Goal: Task Accomplishment & Management: Use online tool/utility

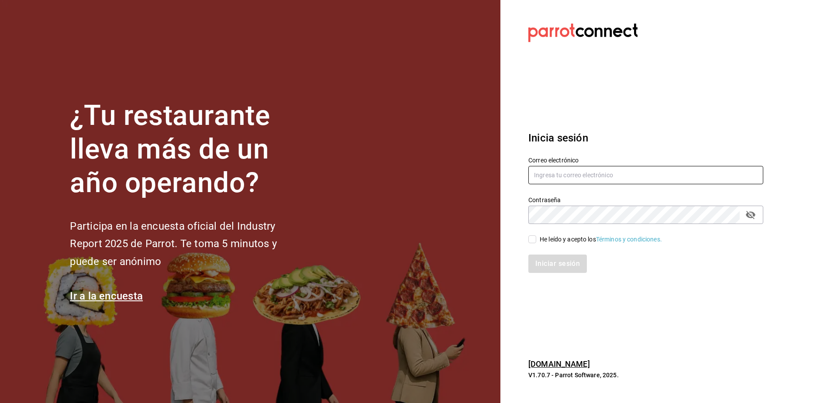
click at [584, 183] on input "text" at bounding box center [646, 175] width 235 height 18
type input "[EMAIL_ADDRESS][DOMAIN_NAME]"
click at [532, 238] on input "He leído y acepto los Términos y condiciones." at bounding box center [533, 239] width 8 height 8
checkbox input "true"
click at [553, 263] on button "Iniciar sesión" at bounding box center [558, 264] width 59 height 18
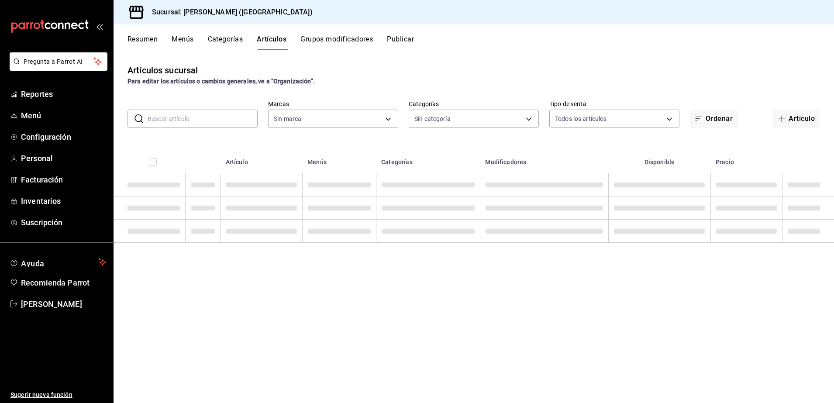
type input "4d6f0275-a8e1-4c8a-ba58-20bffb9dedeb,6d0ca4bc-c96f-453a-9a30-f489c557b573,9d793…"
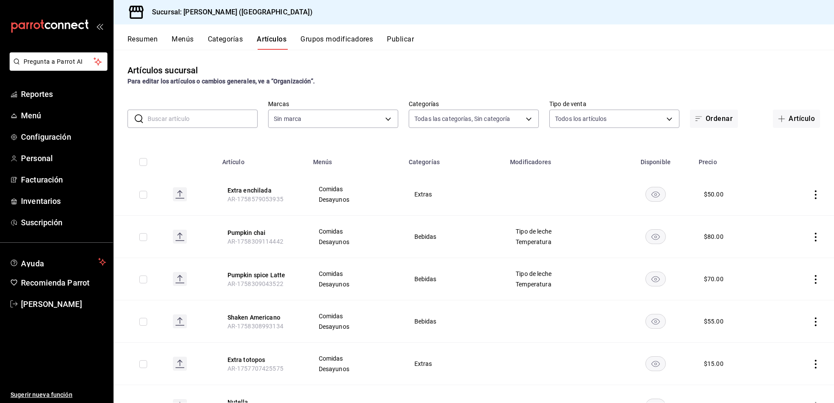
type input "8032933b-081f-47fe-9b6e-ba3dc78a21f4"
click at [39, 94] on span "Reportes" at bounding box center [63, 94] width 85 height 12
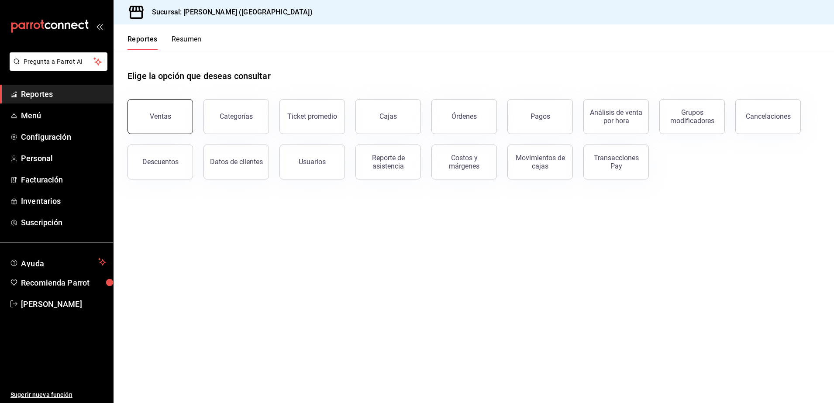
click at [178, 121] on button "Ventas" at bounding box center [161, 116] width 66 height 35
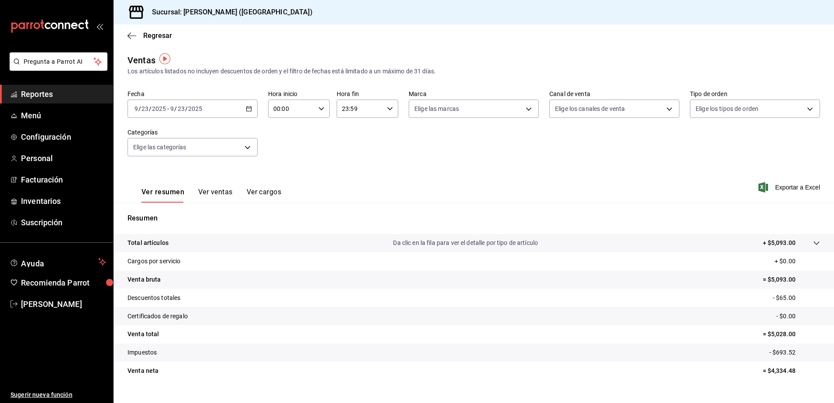
scroll to position [15, 0]
